Goal: Information Seeking & Learning: Learn about a topic

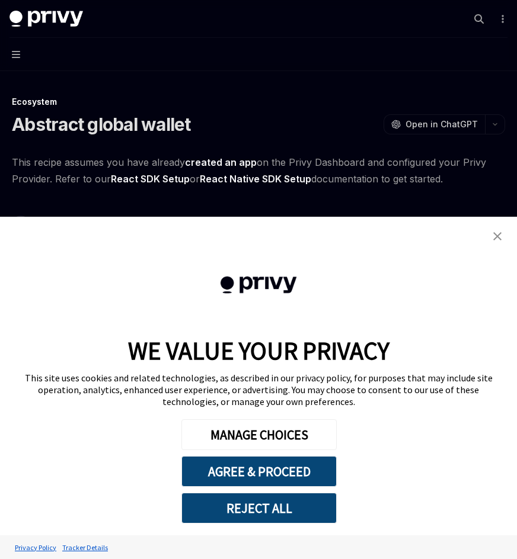
click at [495, 236] on img "close banner" at bounding box center [497, 236] width 8 height 8
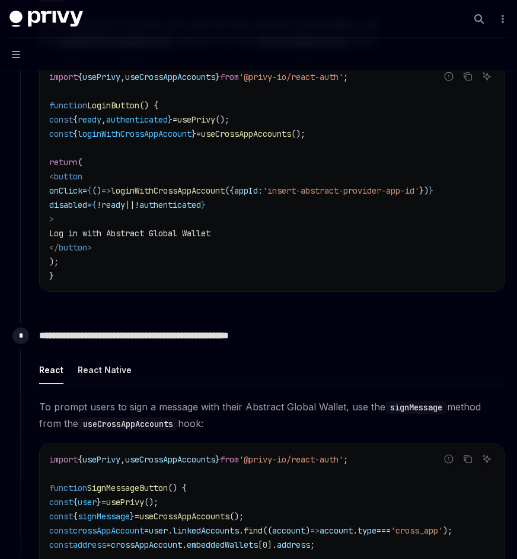
scroll to position [708, 0]
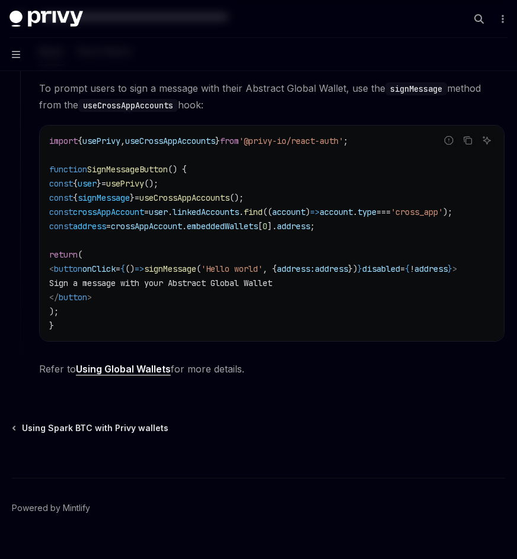
click at [126, 382] on div "This site uses cookies and related technologies, as described in our privacy po…" at bounding box center [258, 390] width 493 height 36
click at [127, 377] on div "This site uses cookies and related technologies, as described in our privacy po…" at bounding box center [258, 390] width 493 height 36
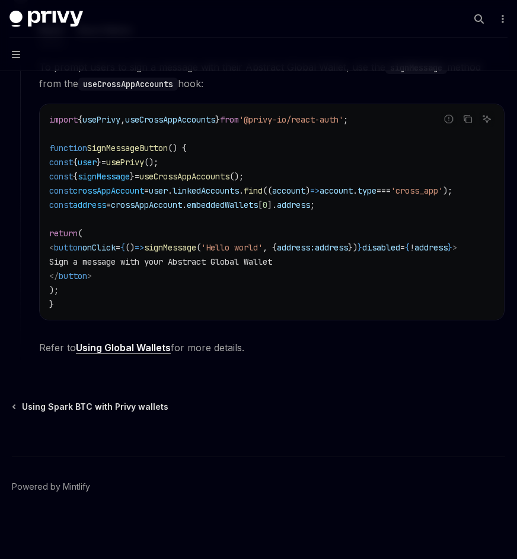
scroll to position [739, 0]
drag, startPoint x: 74, startPoint y: 439, endPoint x: 73, endPoint y: 367, distance: 72.3
click at [74, 439] on div "MANAGE CHOICES AGREE & PROCEED REJECT ALL" at bounding box center [258, 472] width 517 height 128
click at [100, 343] on div "WE VALUE YOUR PRIVACY" at bounding box center [258, 353] width 493 height 37
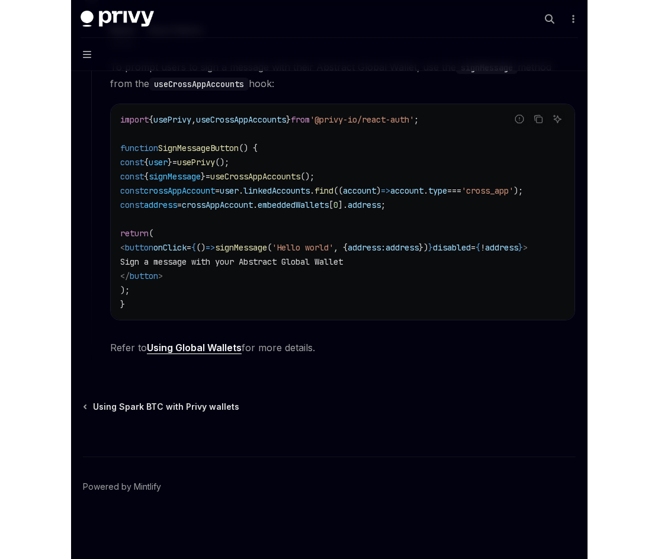
scroll to position [729, 0]
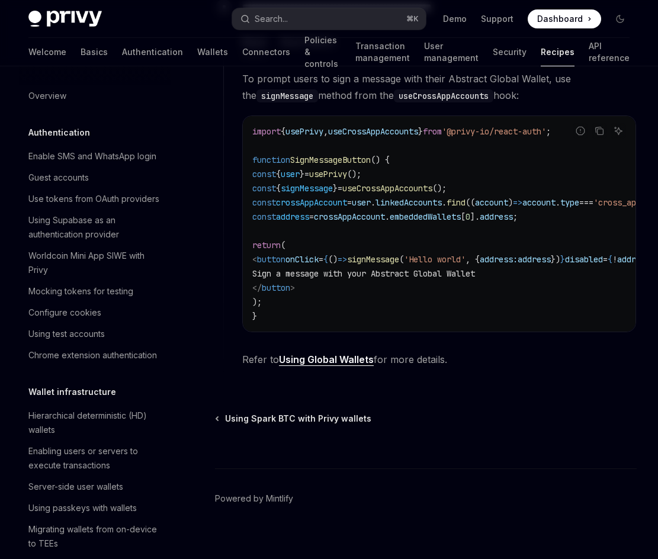
click at [327, 366] on link "Using Global Wallets" at bounding box center [326, 360] width 95 height 12
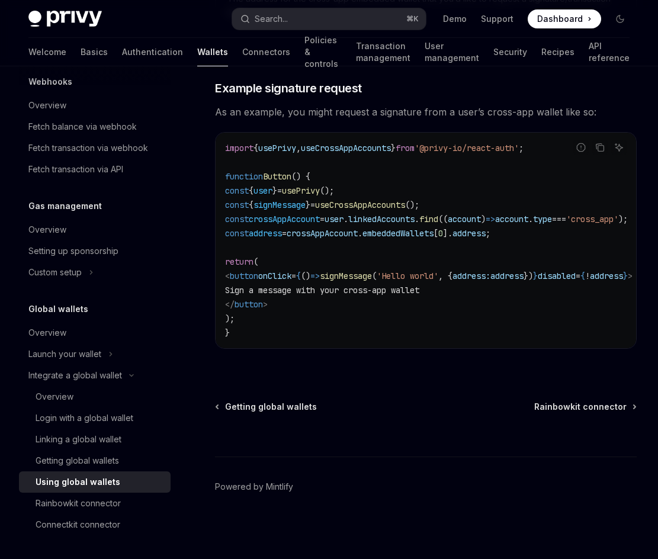
scroll to position [2036, 0]
click at [94, 439] on img "Cookie Consent Banner" at bounding box center [81, 447] width 127 height 52
click at [82, 440] on img "Cookie Consent Banner" at bounding box center [81, 447] width 127 height 52
click at [82, 439] on img "Cookie Consent Banner" at bounding box center [81, 447] width 127 height 52
type textarea "*"
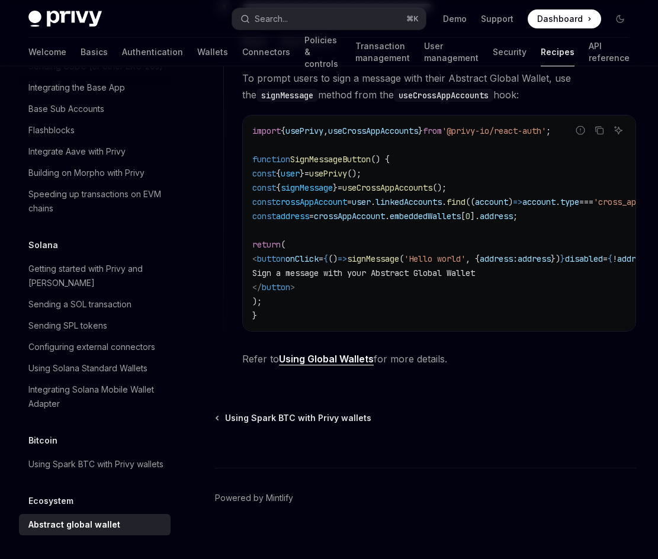
scroll to position [729, 0]
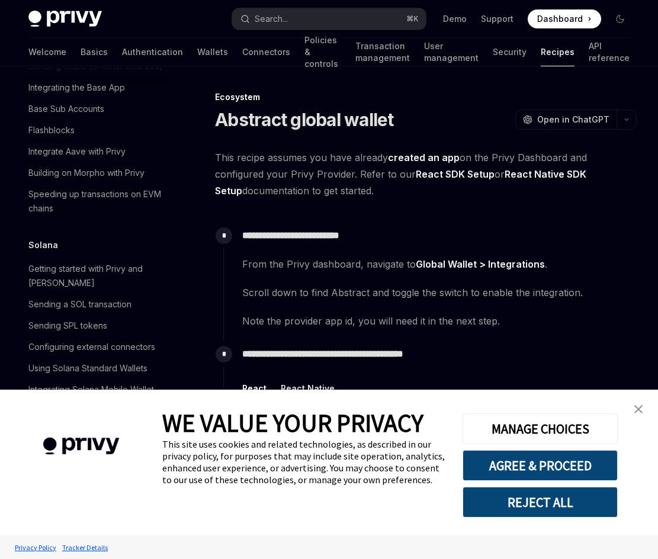
click at [636, 408] on img "close banner" at bounding box center [638, 409] width 8 height 8
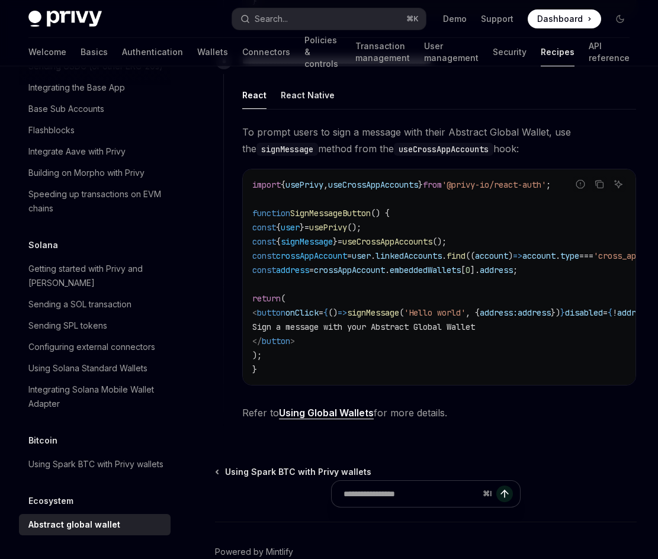
scroll to position [750, 0]
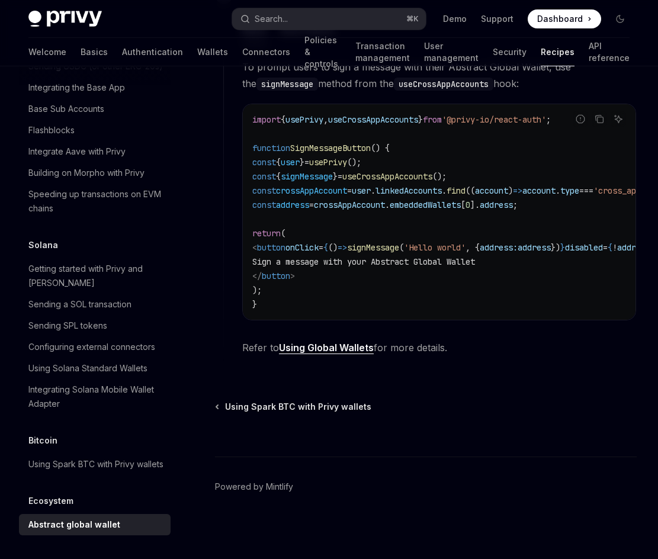
click at [325, 348] on link "Using Global Wallets" at bounding box center [326, 348] width 95 height 12
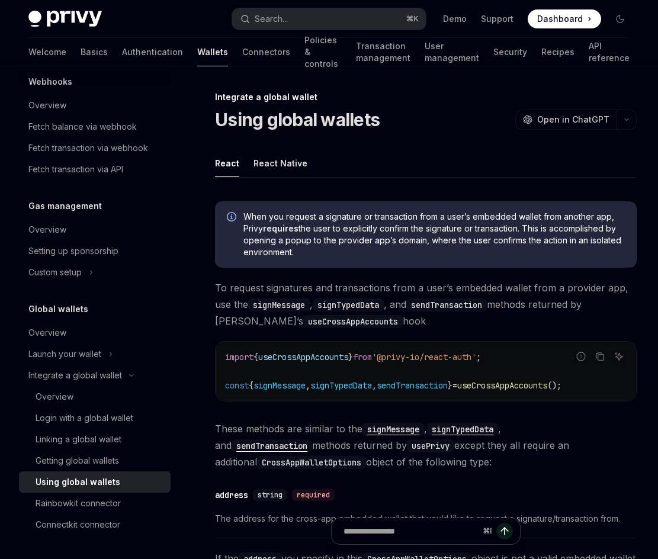
drag, startPoint x: 244, startPoint y: 217, endPoint x: 415, endPoint y: 256, distance: 175.0
click at [415, 256] on span "When you request a signature or transaction from a user’s embedded wallet from …" at bounding box center [433, 234] width 381 height 47
click at [197, 54] on link "Wallets" at bounding box center [212, 52] width 31 height 28
type textarea "*"
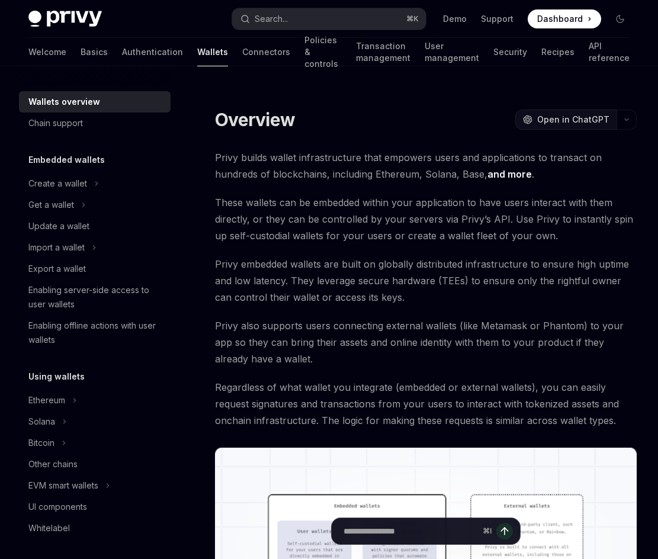
click at [547, 118] on span "Open in ChatGPT" at bounding box center [573, 120] width 72 height 12
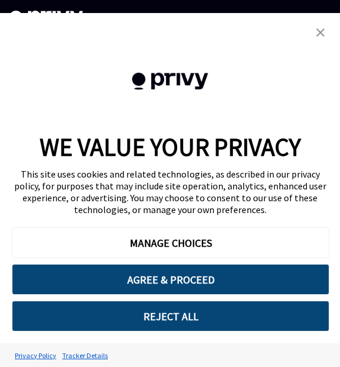
click at [323, 30] on img "close banner" at bounding box center [320, 32] width 8 height 8
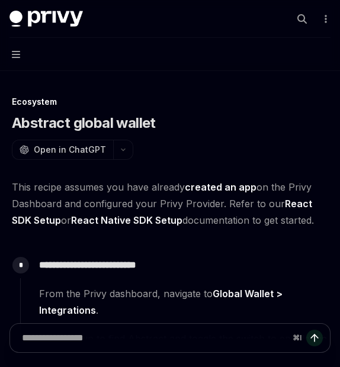
click at [182, 254] on button "MANAGE CHOICES" at bounding box center [170, 242] width 317 height 31
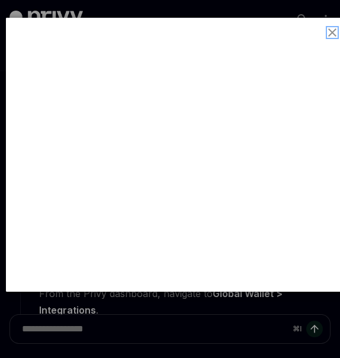
click at [332, 28] on img "close button" at bounding box center [332, 32] width 8 height 8
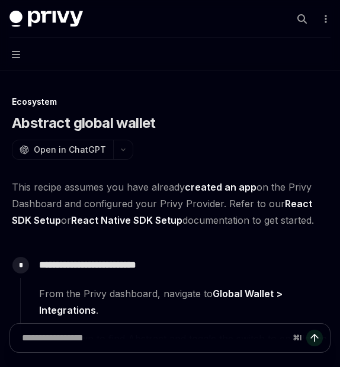
click at [206, 145] on span "WE VALUE YOUR PRIVACY" at bounding box center [170, 146] width 261 height 31
